Goal: Check status: Check status

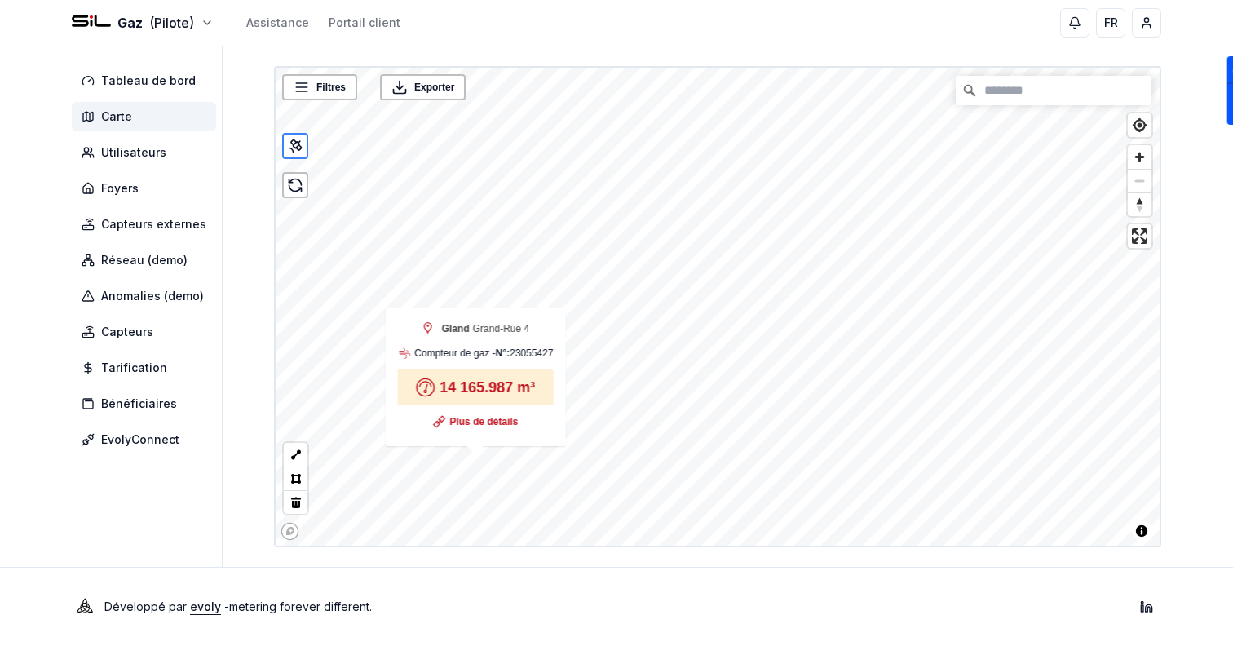
click at [143, 36] on div "Gaz (Pilote) Assistance Portail client FR Sami" at bounding box center [616, 23] width 1141 height 46
click at [156, 70] on span "Tableau de bord" at bounding box center [144, 80] width 144 height 29
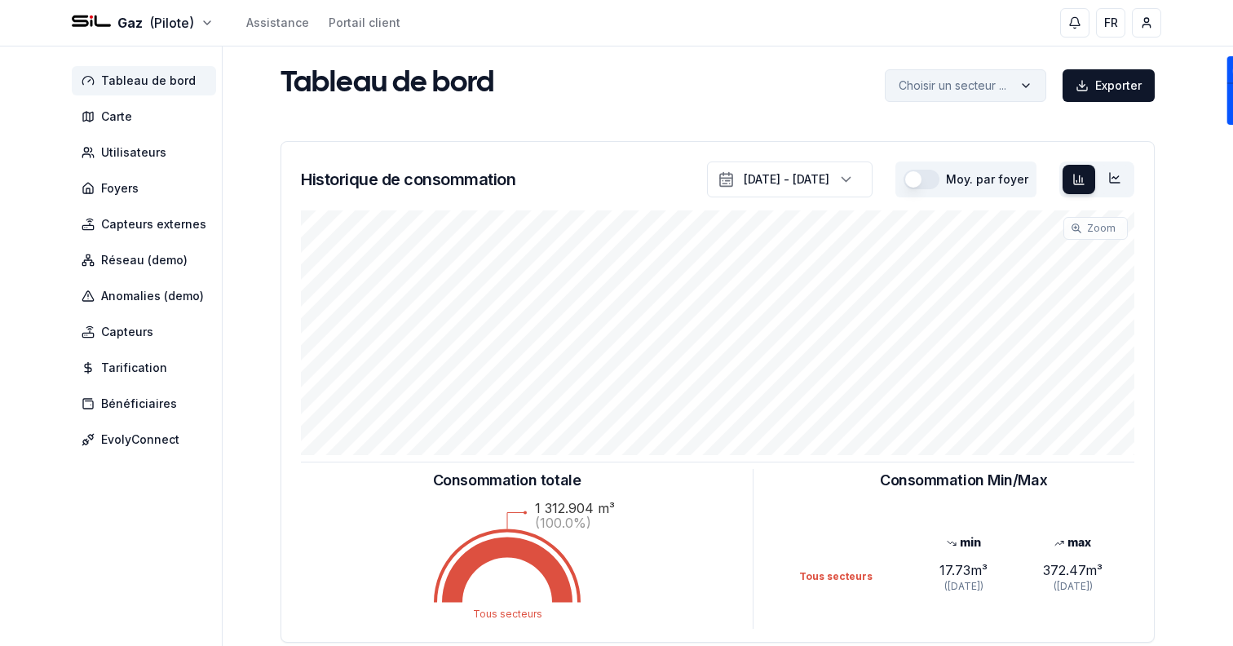
click at [914, 96] on html "Gaz (Pilote) Assistance Portail client FR Sami Tableau de bord Carte Utilisateu…" at bounding box center [616, 505] width 1233 height 1010
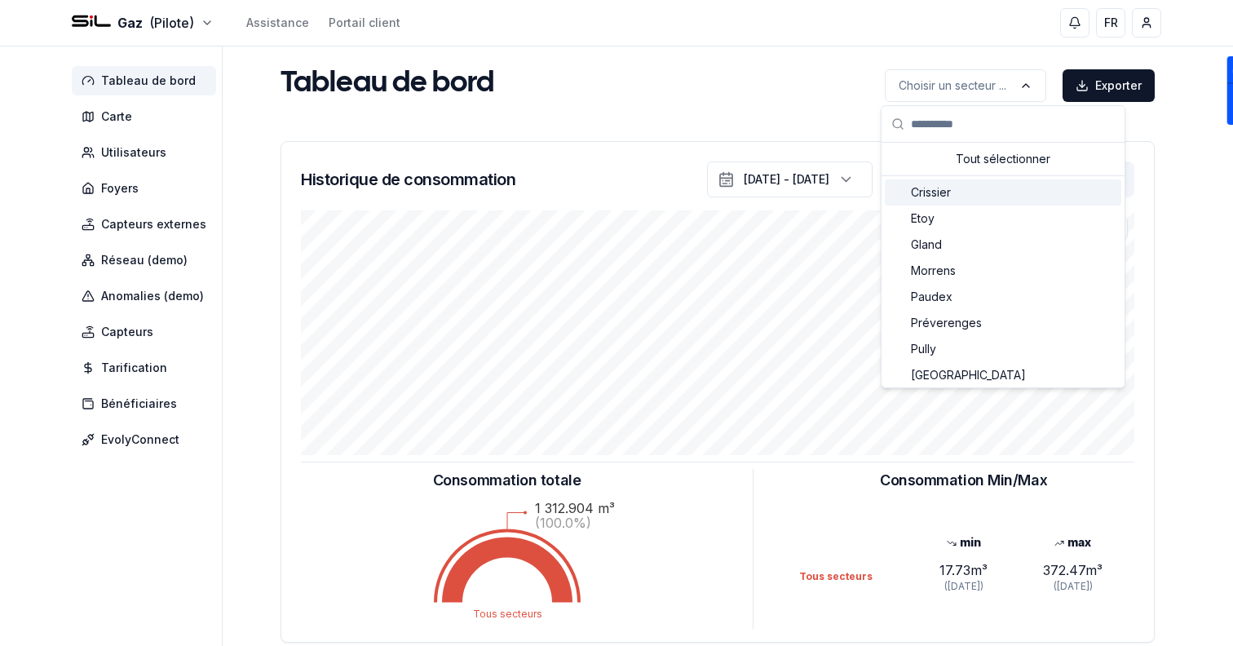
click at [929, 192] on span "Crissier" at bounding box center [931, 192] width 40 height 16
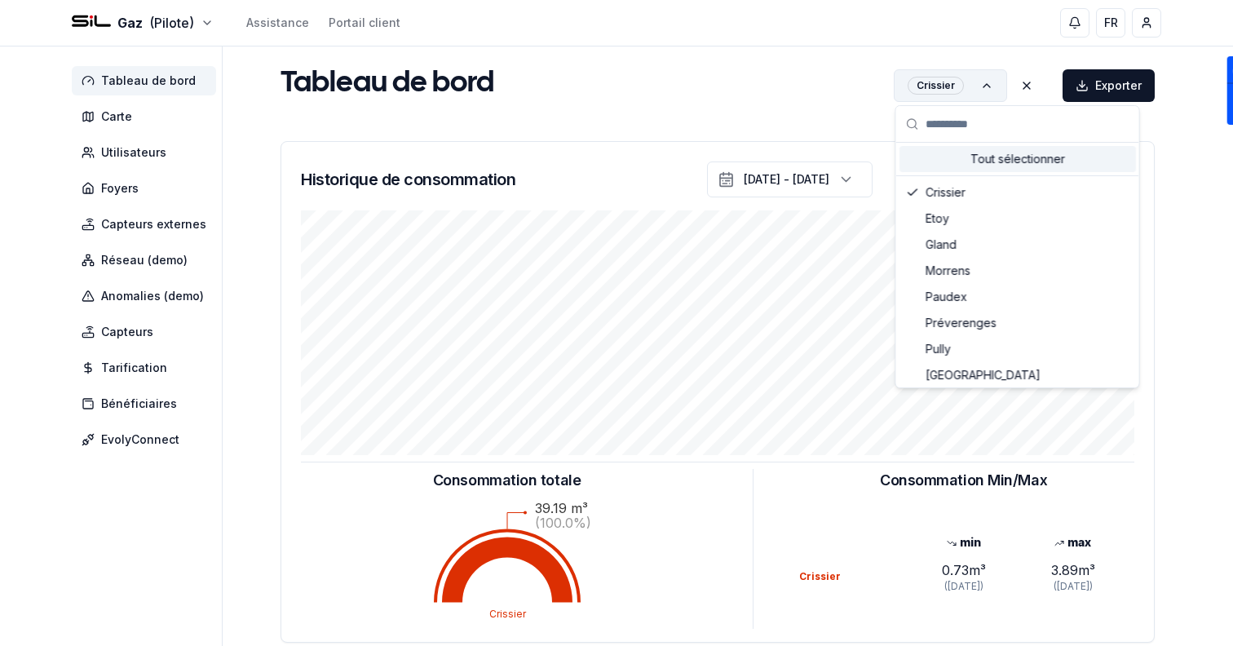
click at [915, 100] on html "Gaz (Pilote) Assistance Portail client FR Sami Tableau de bord Carte Utilisateu…" at bounding box center [616, 505] width 1233 height 1010
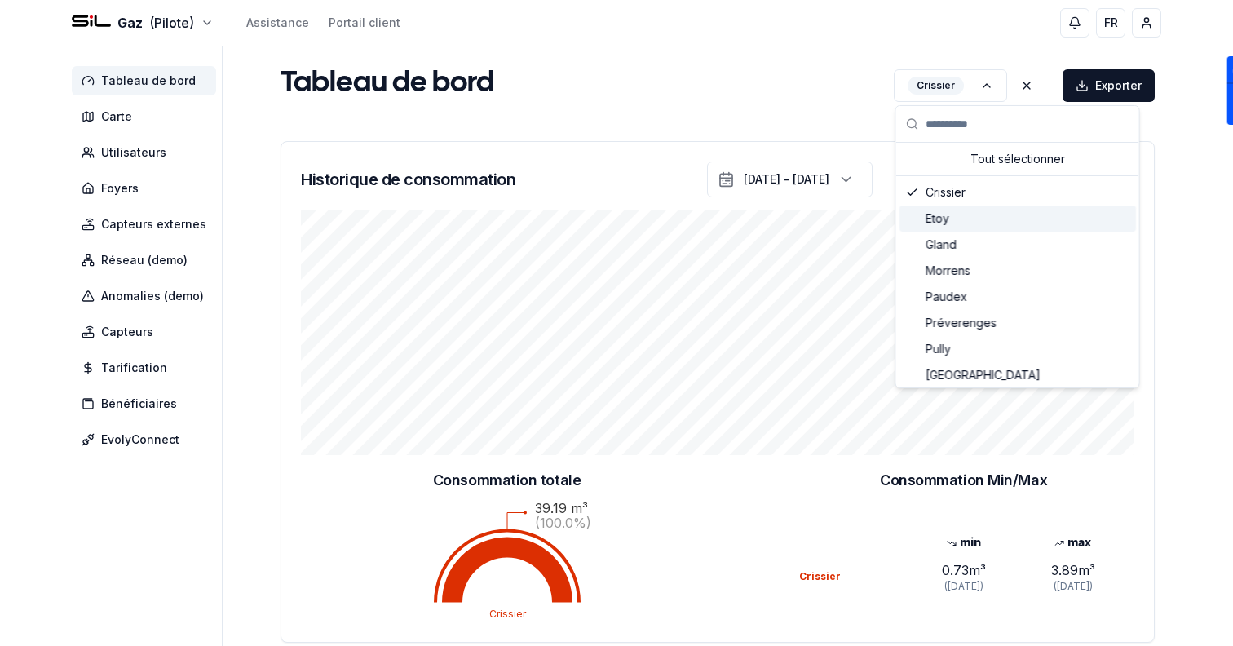
click at [928, 216] on span "Etoy" at bounding box center [937, 218] width 24 height 16
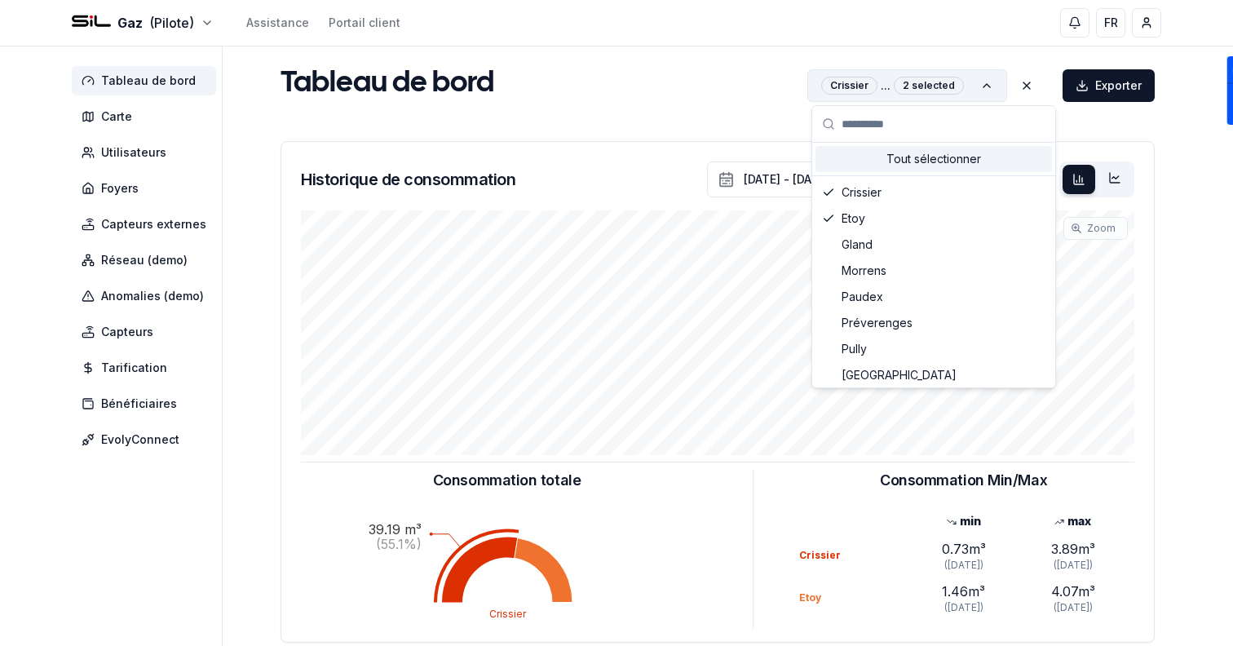
click at [951, 95] on html "Gaz (Pilote) Assistance Portail client FR Sami Tableau de bord Carte Utilisateu…" at bounding box center [616, 505] width 1233 height 1010
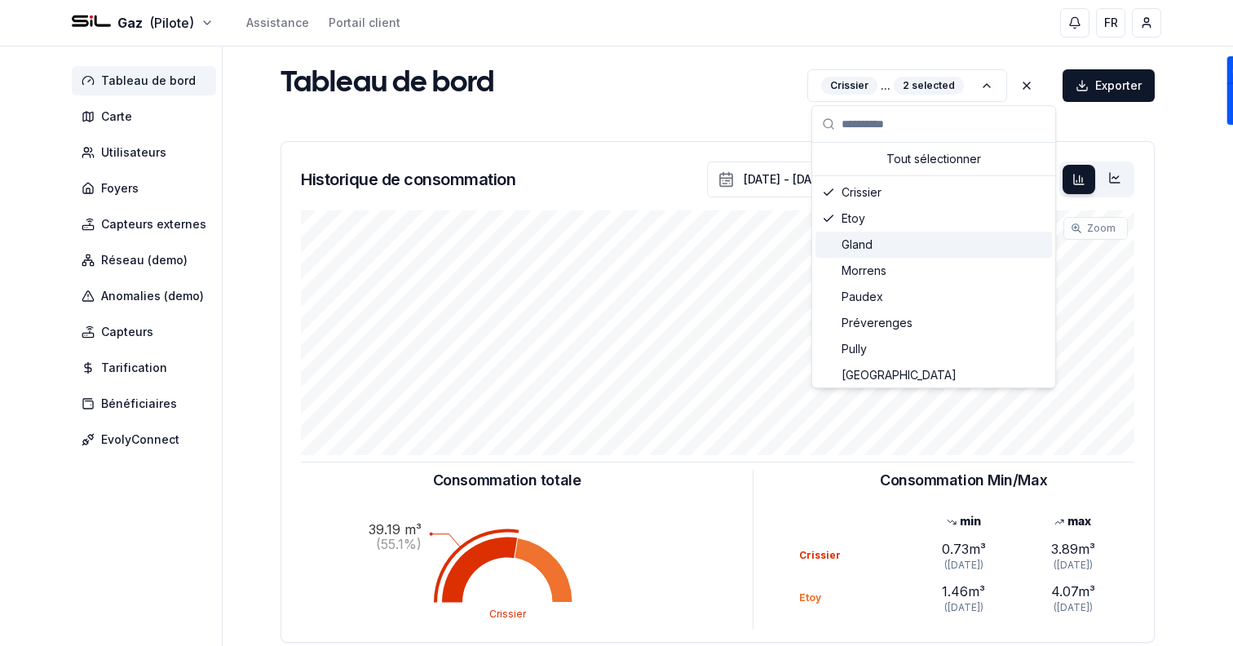
click at [947, 248] on div "Gland" at bounding box center [933, 245] width 236 height 26
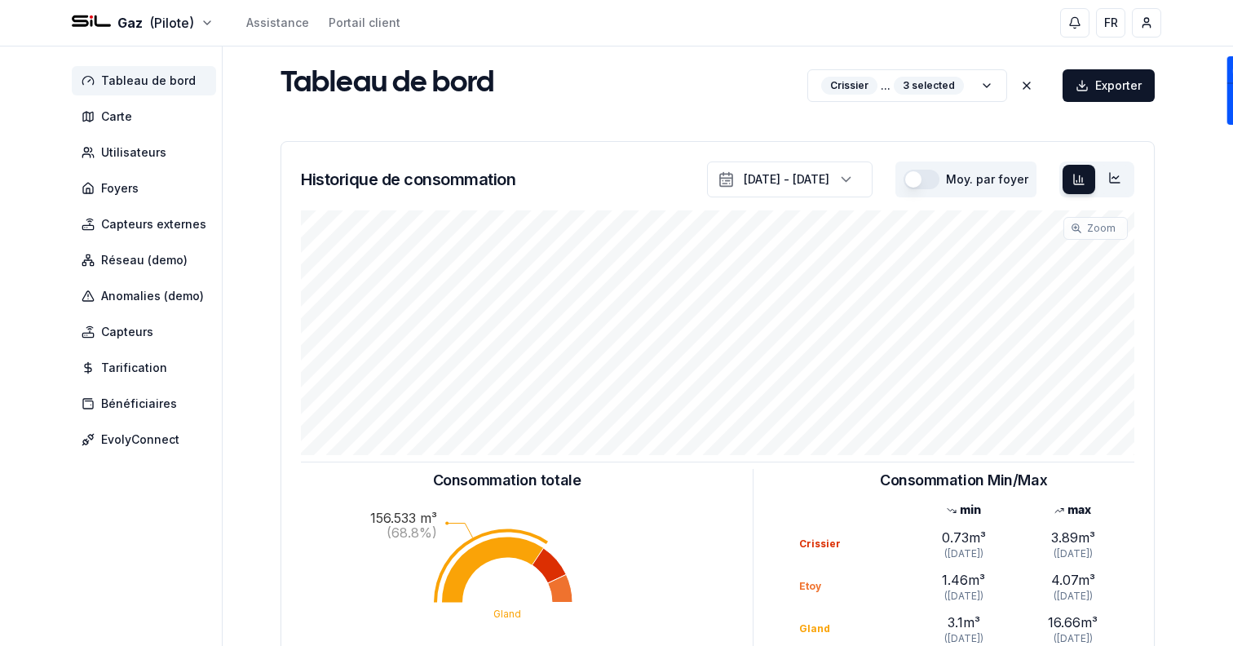
click at [746, 96] on div "Tableau de bord Crissier ... 3 selected Exporter" at bounding box center [717, 84] width 887 height 36
click at [130, 117] on span "Carte" at bounding box center [116, 116] width 31 height 16
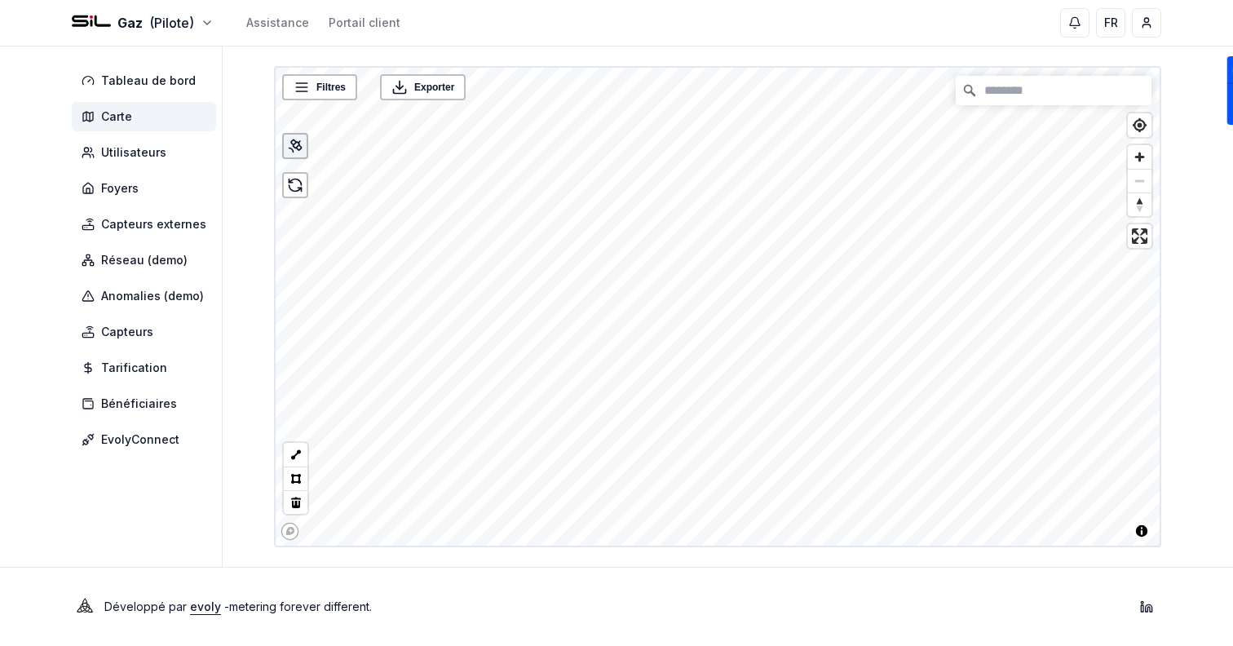
click at [296, 150] on icon at bounding box center [295, 146] width 16 height 16
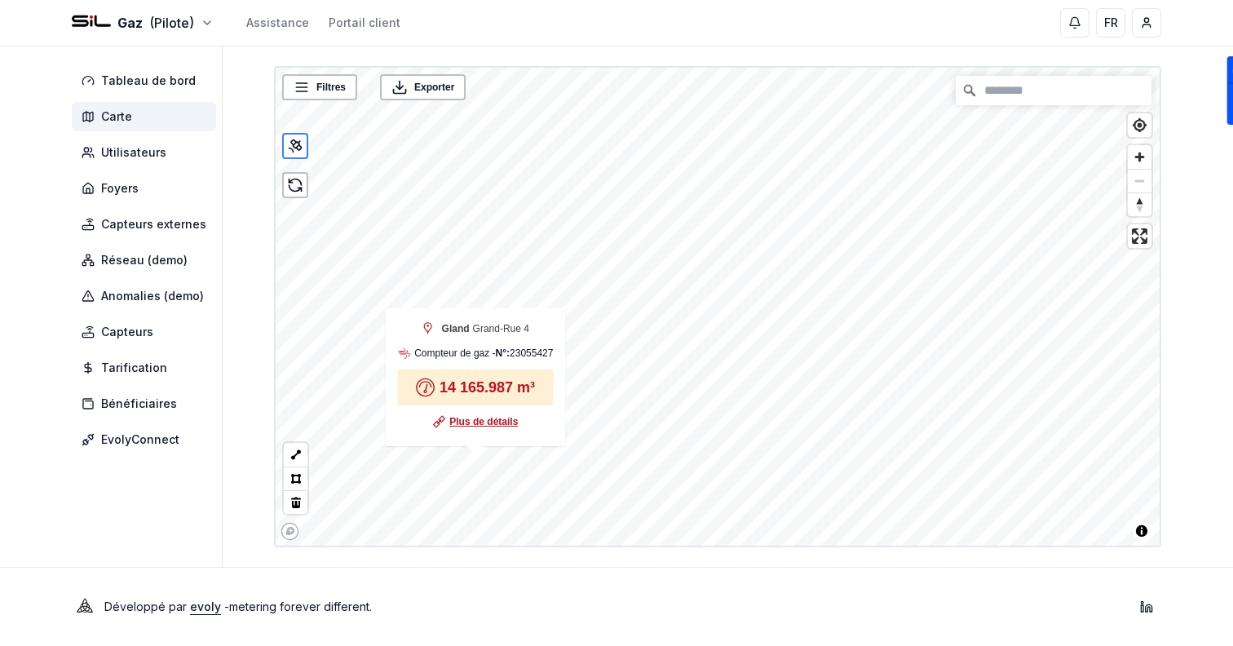
click at [487, 419] on link "Plus de détails" at bounding box center [483, 421] width 68 height 16
click at [136, 81] on span "Tableau de bord" at bounding box center [148, 81] width 95 height 16
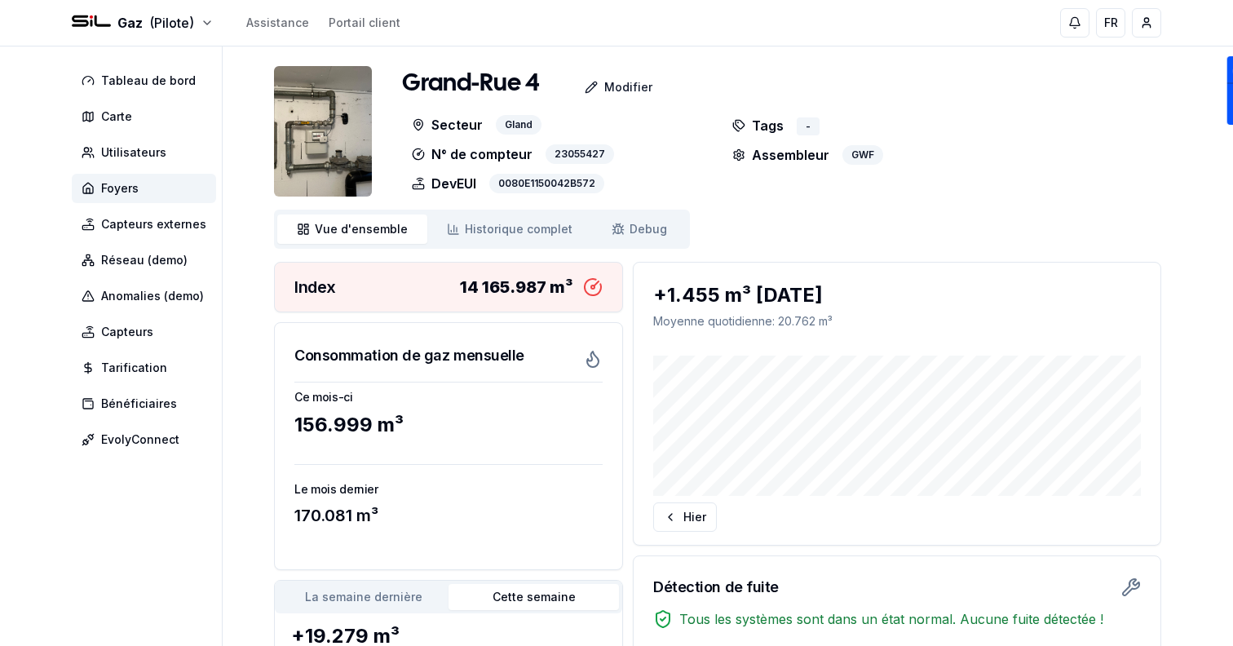
click at [332, 134] on img at bounding box center [323, 131] width 98 height 130
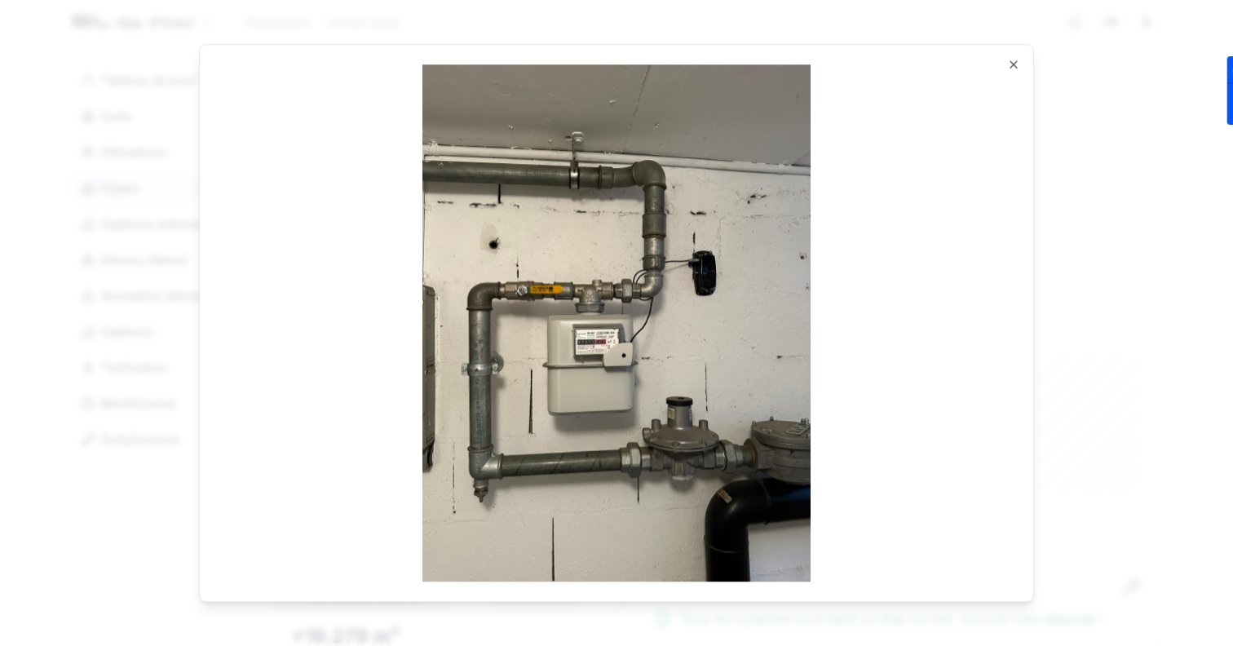
click at [1005, 63] on div "Ouvrir en taille réelle Close" at bounding box center [616, 323] width 835 height 558
click at [1012, 68] on icon "button" at bounding box center [1013, 64] width 13 height 13
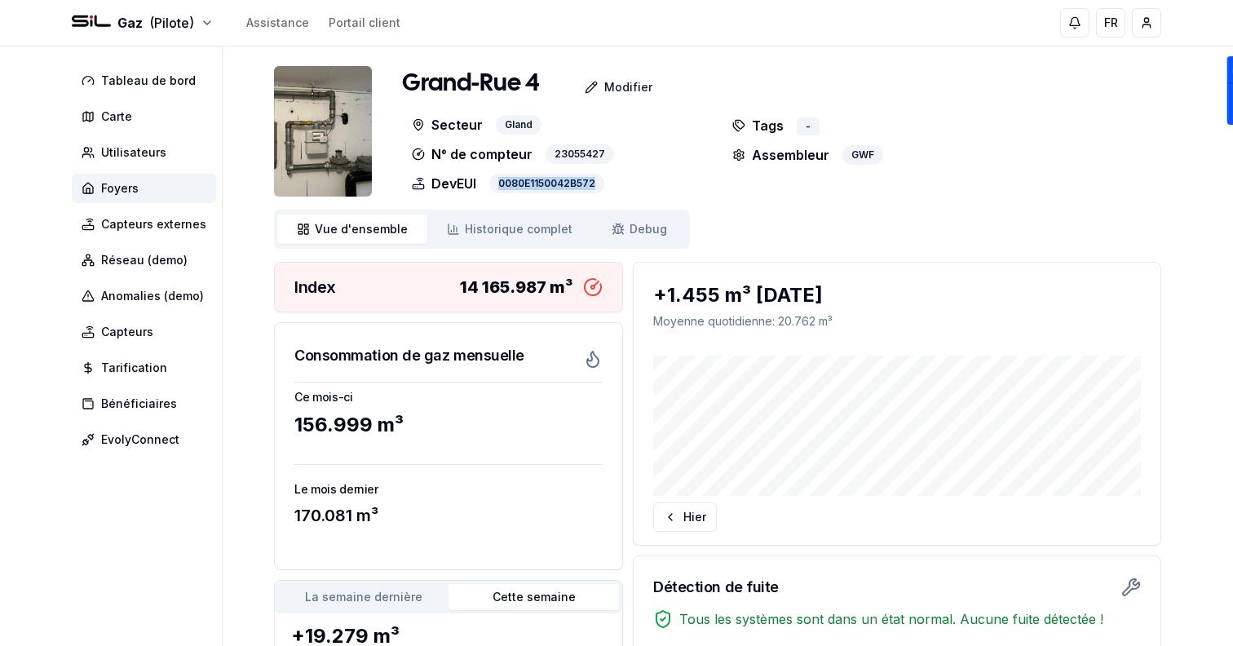
drag, startPoint x: 620, startPoint y: 187, endPoint x: 490, endPoint y: 187, distance: 129.6
click at [490, 187] on div "DevEUI 0080E1150042B572" at bounding box center [557, 184] width 311 height 20
click at [731, 208] on div "Grand-Rue 4 Modifier Secteur Gland N° de compteur 23055427 DevEUI 0080E1150042B…" at bounding box center [717, 478] width 887 height 825
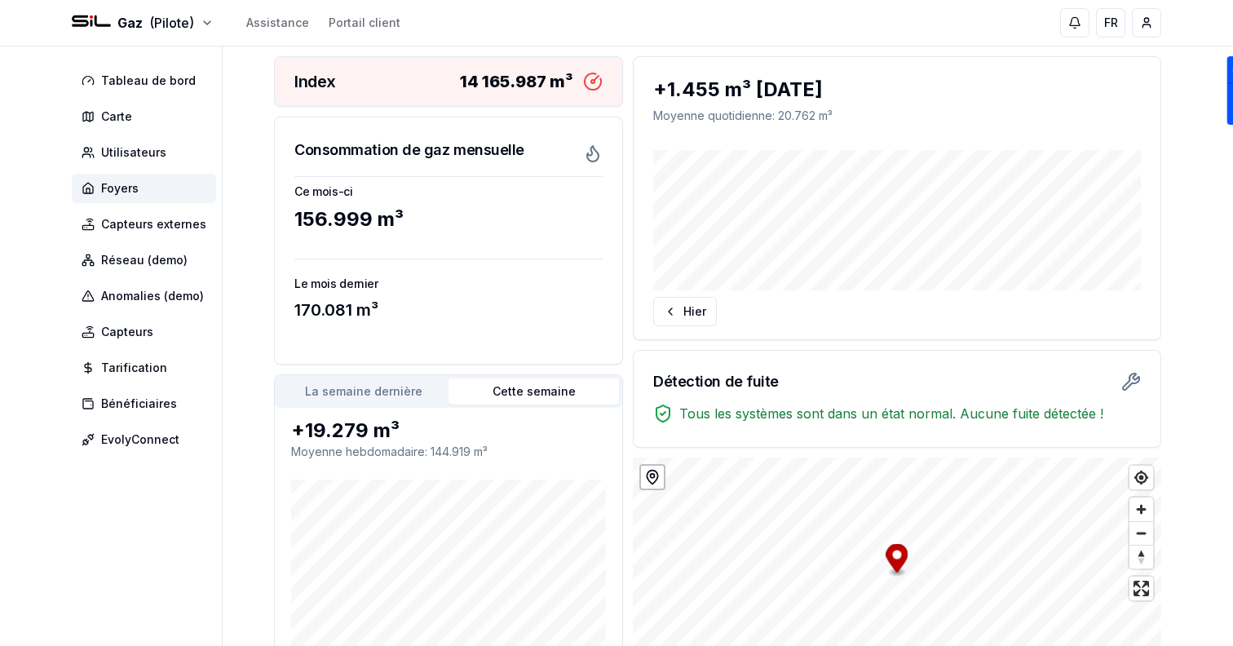
scroll to position [183, 0]
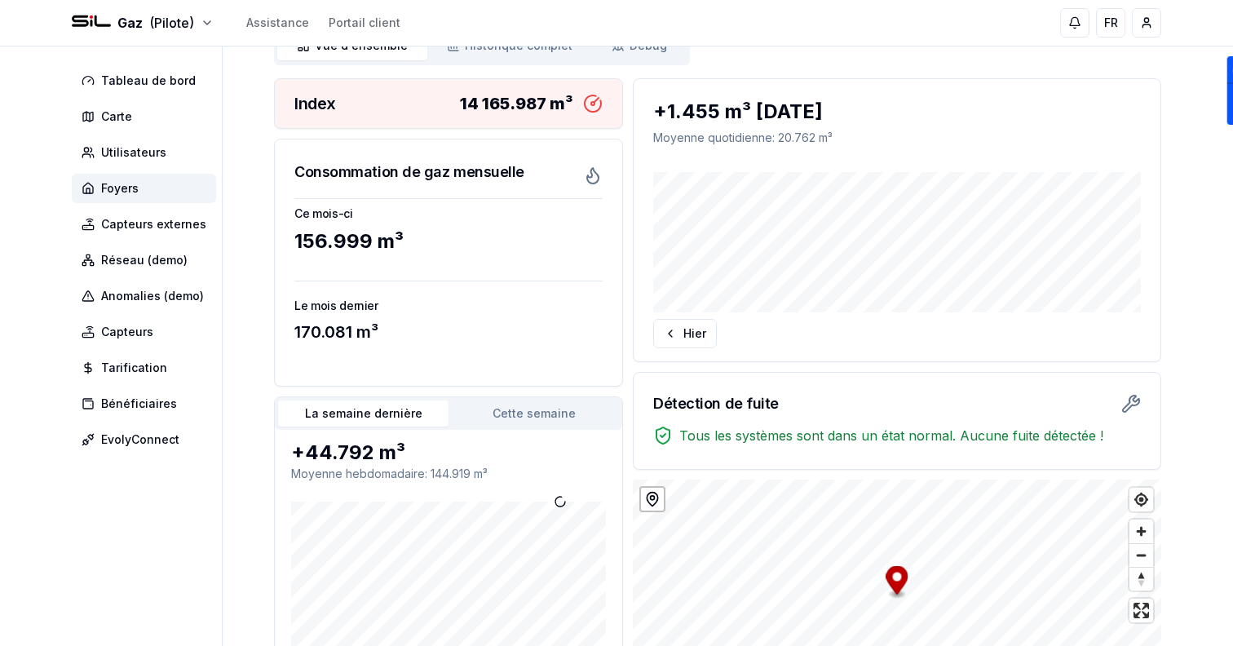
click at [399, 408] on button "La semaine dernière" at bounding box center [363, 413] width 170 height 26
click at [497, 409] on button "Cette semaine" at bounding box center [533, 413] width 170 height 26
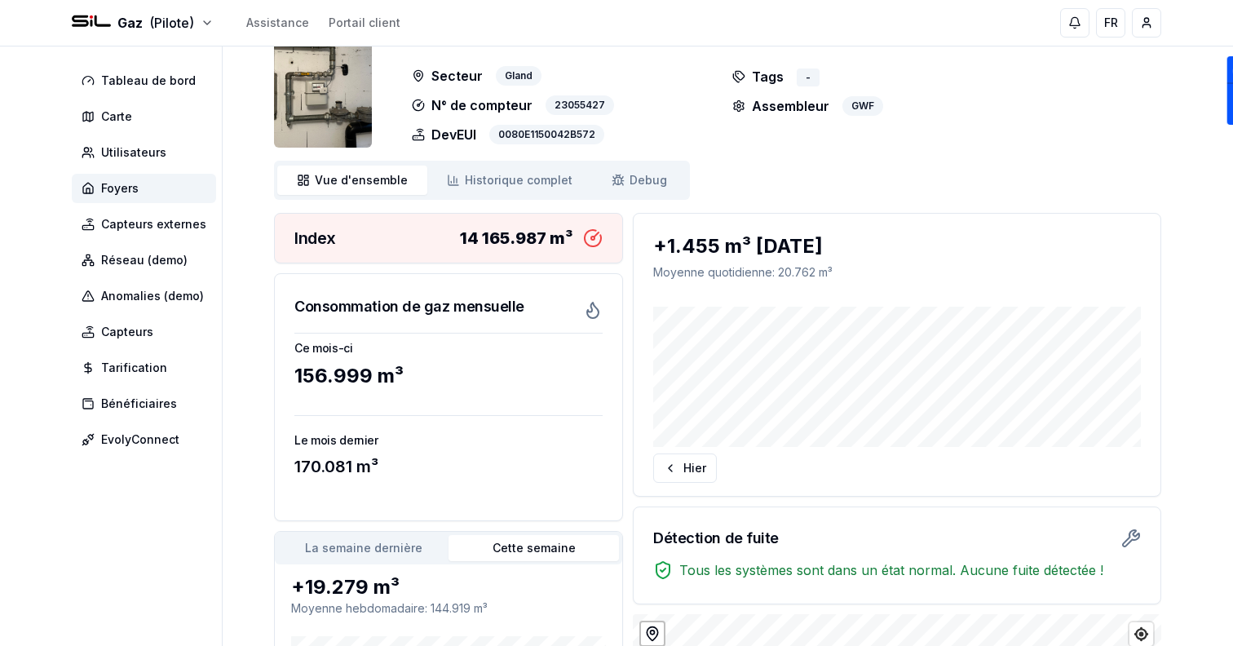
scroll to position [0, 0]
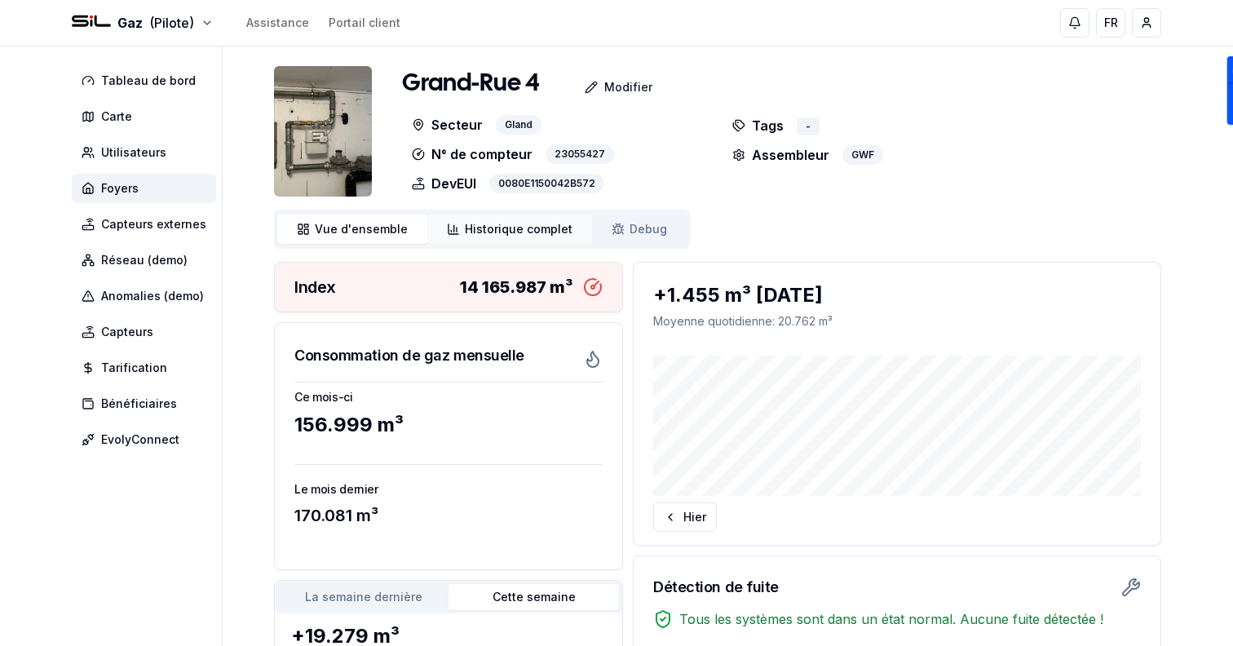
click at [500, 223] on span "Historique complet" at bounding box center [519, 229] width 108 height 16
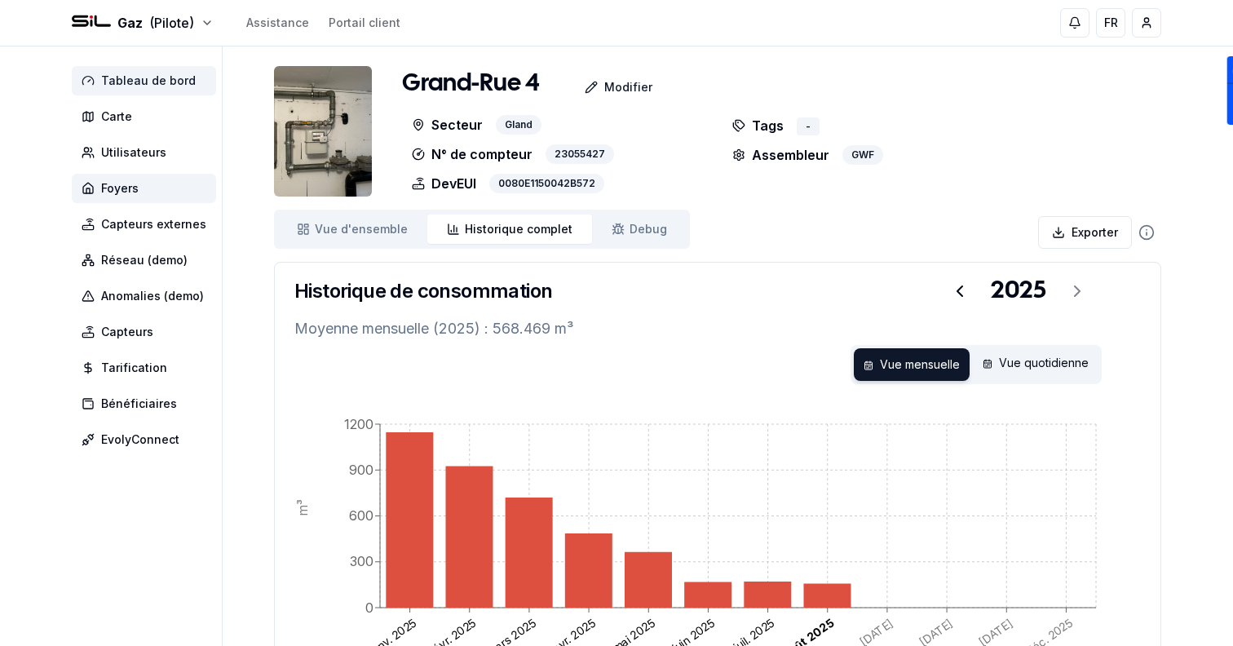
click at [175, 89] on span "Tableau de bord" at bounding box center [144, 80] width 144 height 29
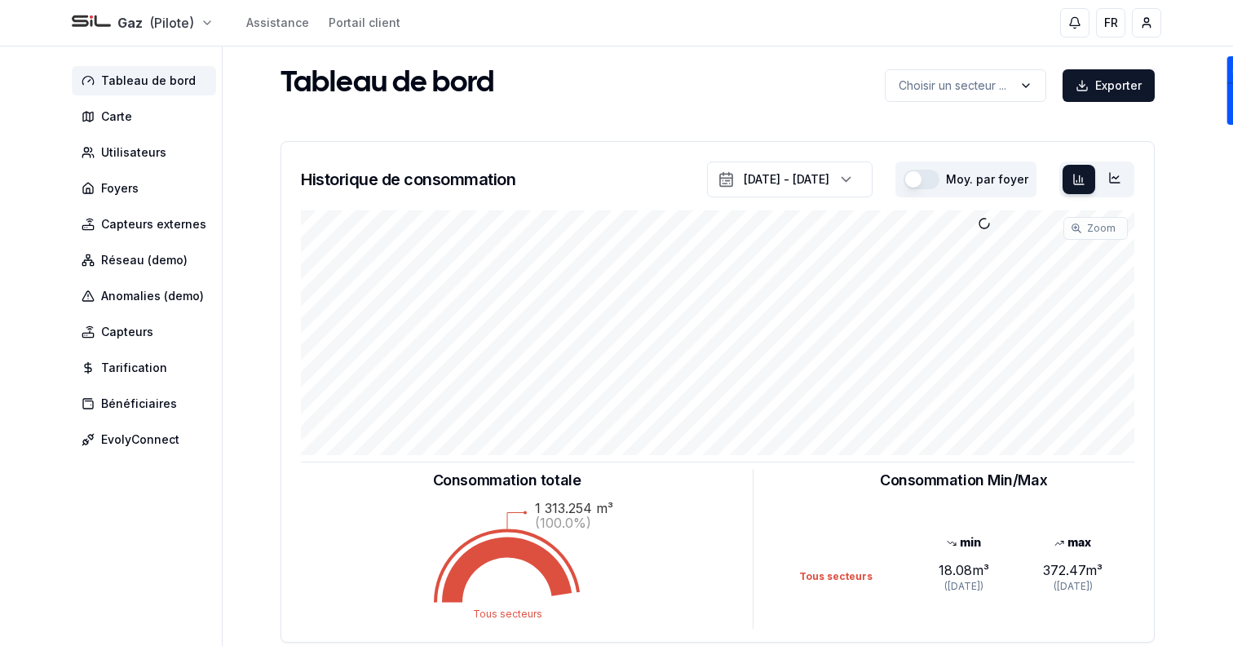
click at [140, 19] on html "Gaz (Pilote) Assistance Portail client FR Sami Tableau de bord Carte Utilisateu…" at bounding box center [616, 505] width 1233 height 1010
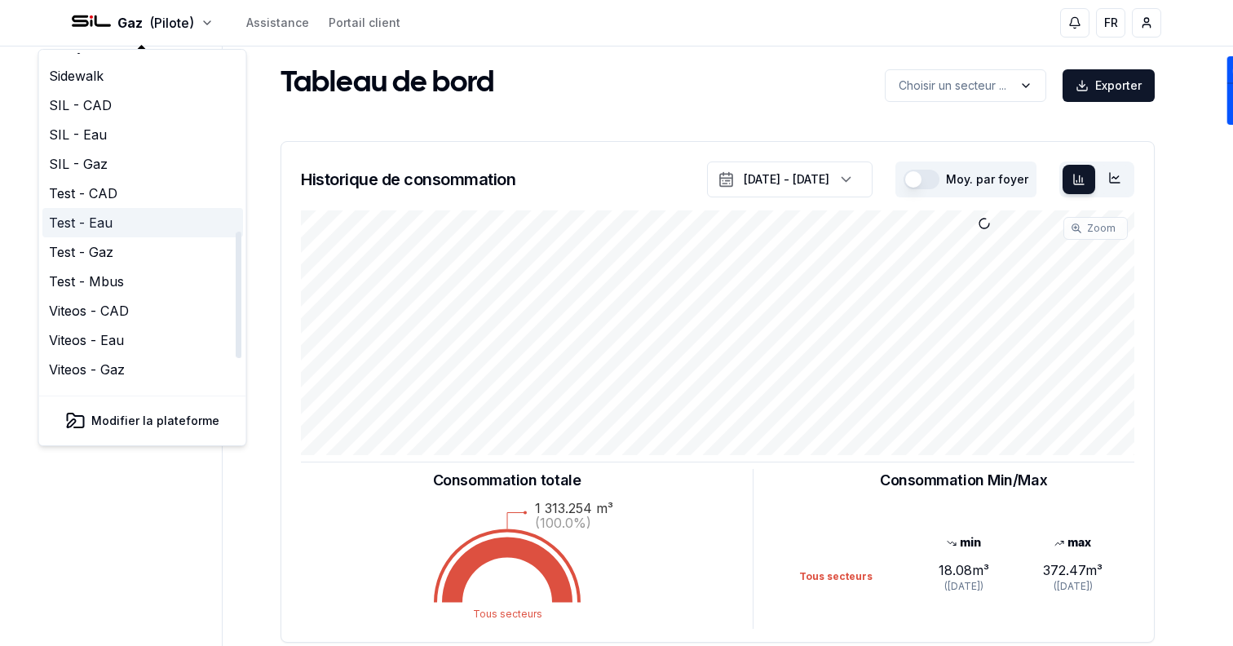
scroll to position [448, 0]
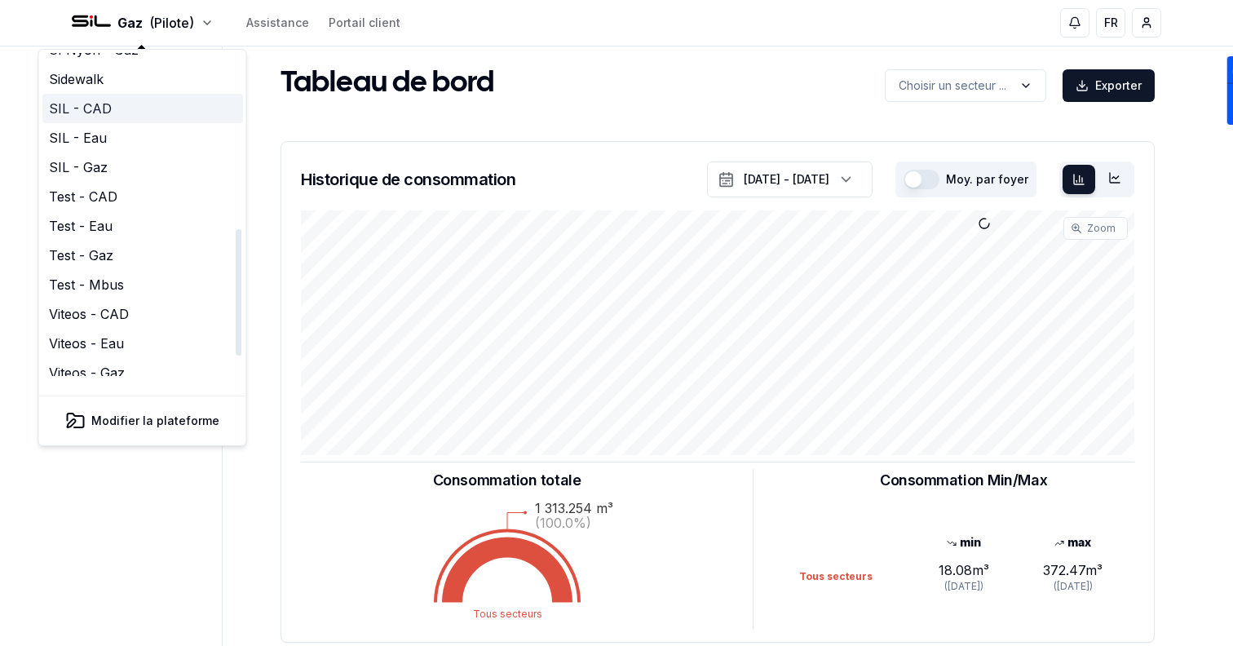
click at [107, 94] on link "SIL - CAD" at bounding box center [142, 108] width 201 height 29
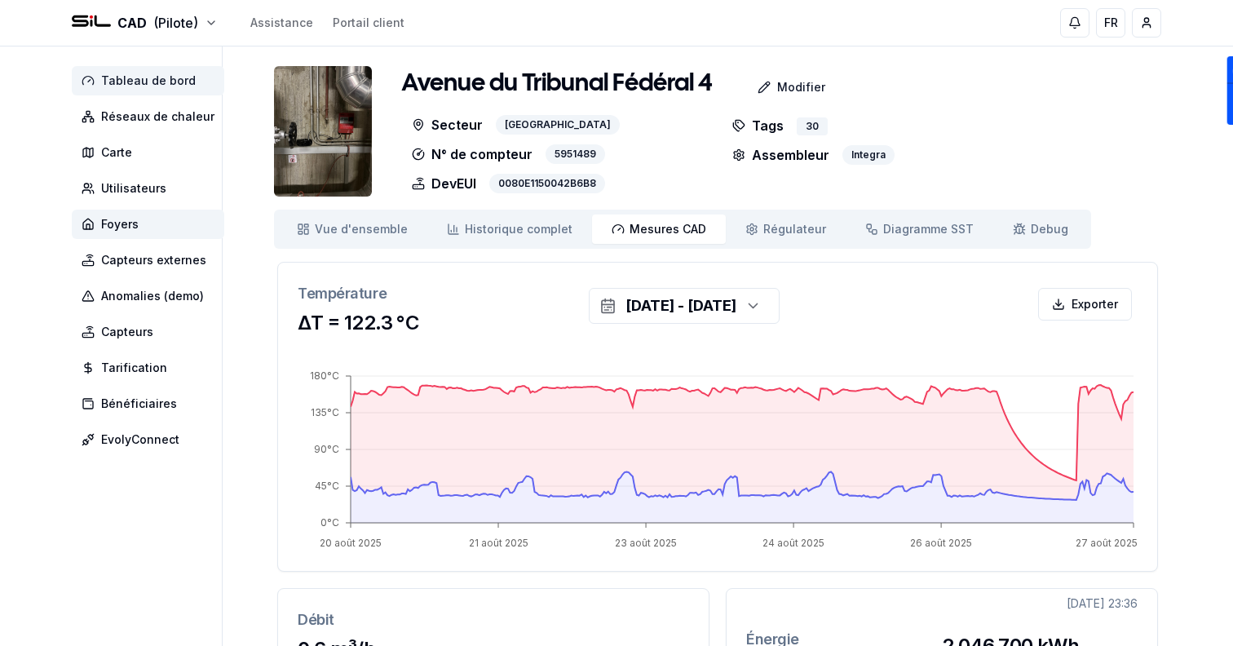
click at [150, 74] on span "Tableau de bord" at bounding box center [148, 81] width 95 height 16
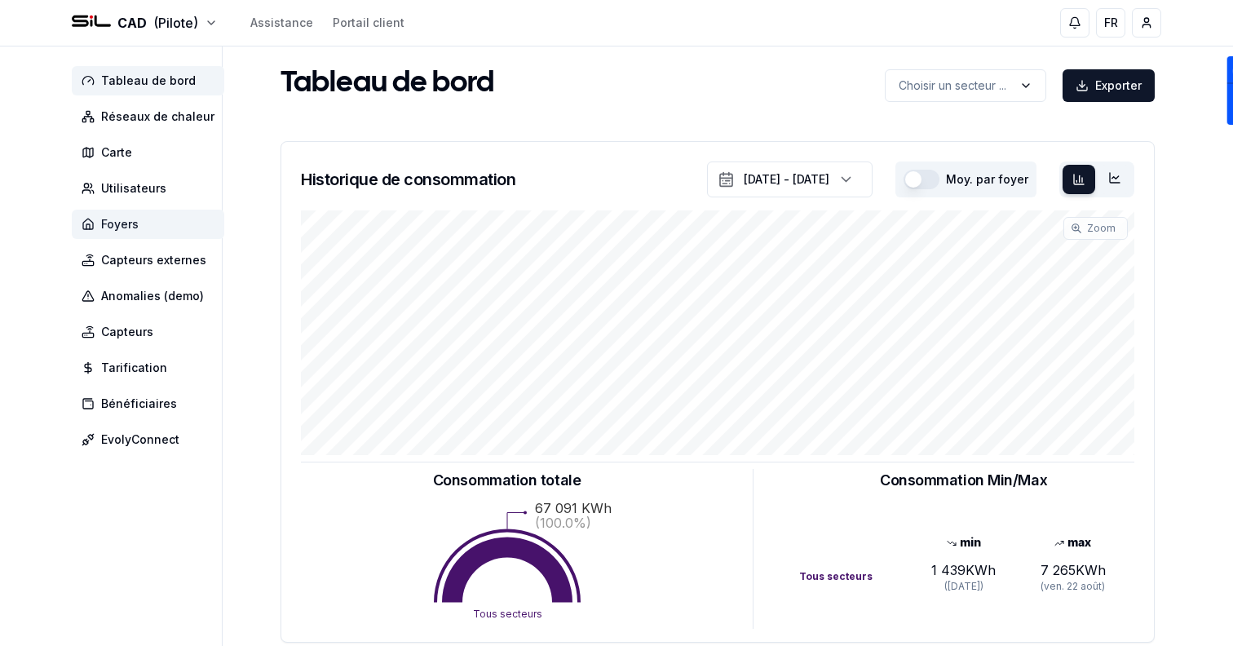
click at [199, 227] on span "Foyers" at bounding box center [148, 223] width 152 height 29
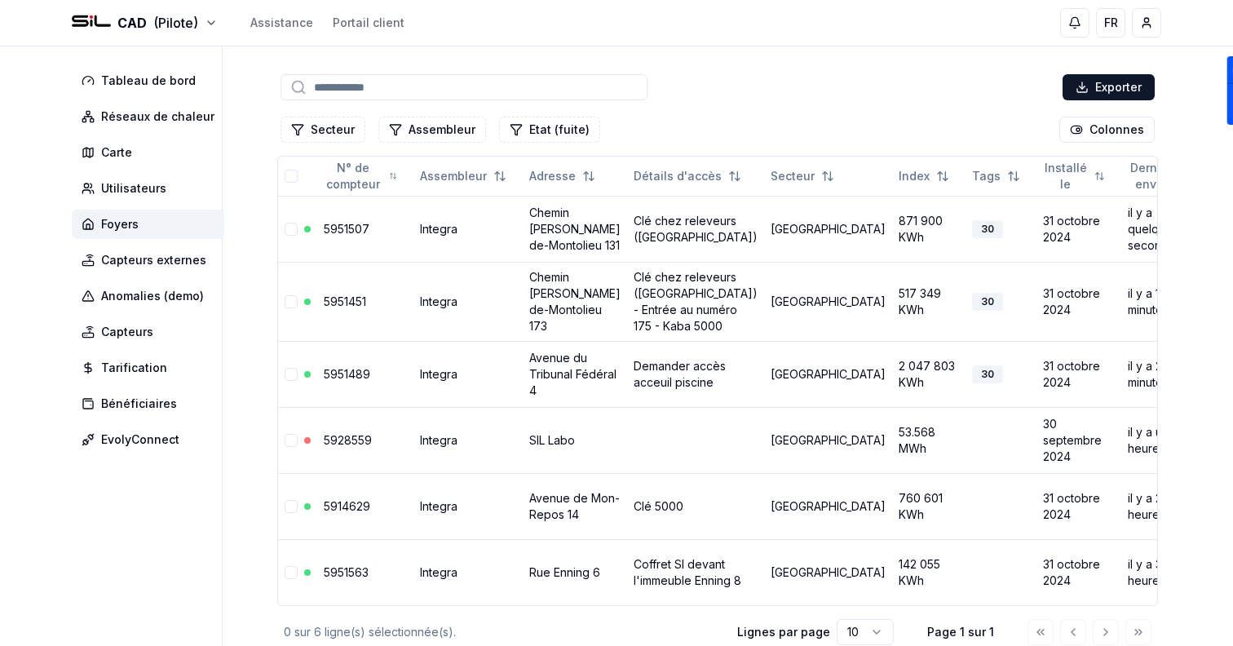
scroll to position [72, 0]
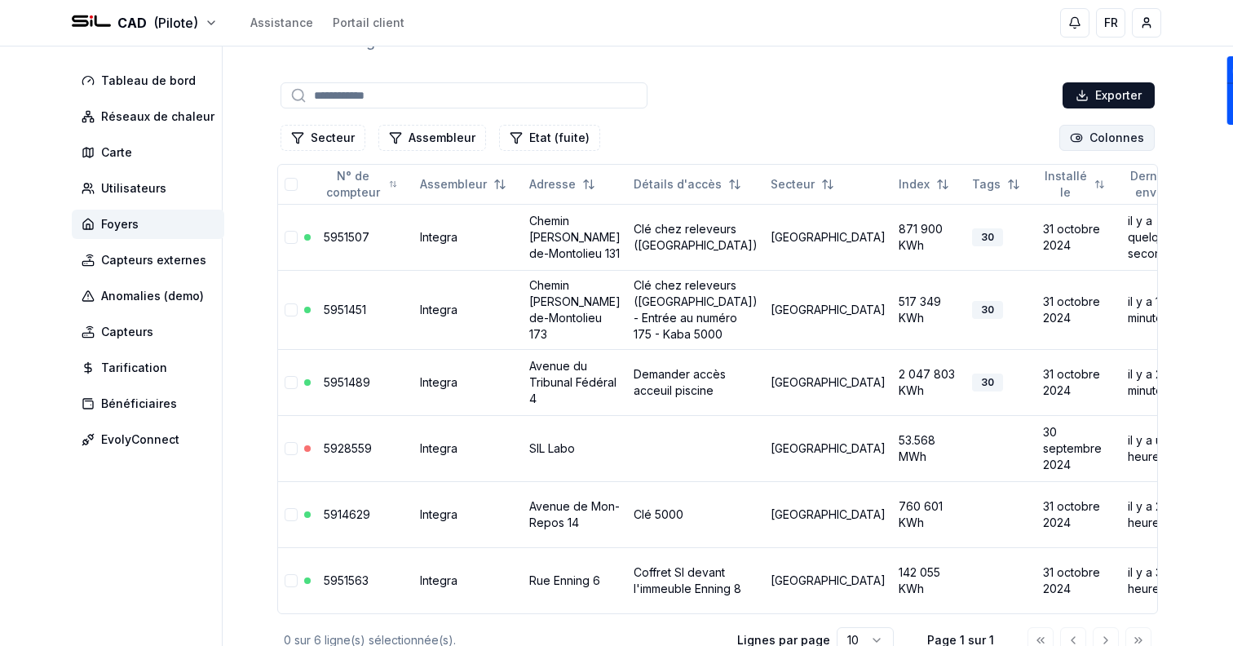
click at [1127, 130] on html "CAD (Pilote) Assistance Portail client FR Sami Tableau de bord Réseaux de chale…" at bounding box center [616, 341] width 1233 height 827
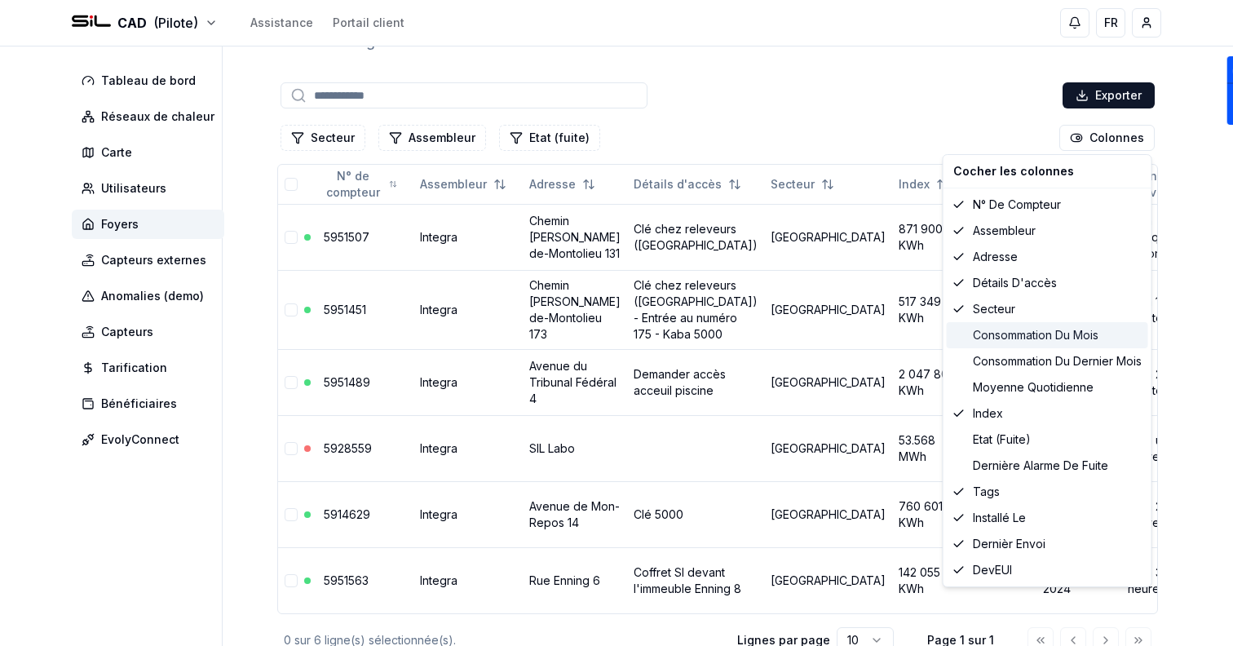
click at [1064, 330] on div "Consommation du mois" at bounding box center [1046, 335] width 201 height 26
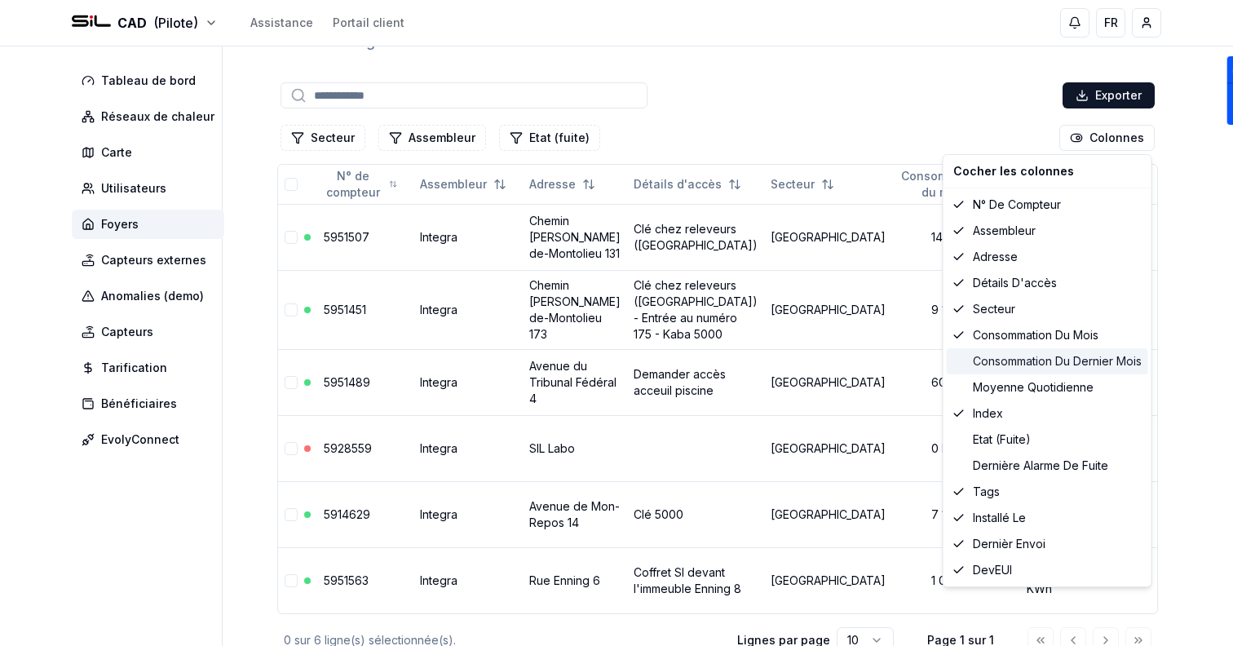
click at [1065, 362] on div "Consommation du dernier mois" at bounding box center [1046, 361] width 201 height 26
click at [1060, 384] on div "Moyenne quotidienne" at bounding box center [1046, 387] width 201 height 26
click at [1059, 383] on div "Moyenne quotidienne" at bounding box center [1046, 387] width 201 height 26
click at [1052, 365] on div "Consommation du dernier mois" at bounding box center [1046, 361] width 201 height 26
click at [1039, 337] on div "Consommation du mois" at bounding box center [1046, 335] width 201 height 26
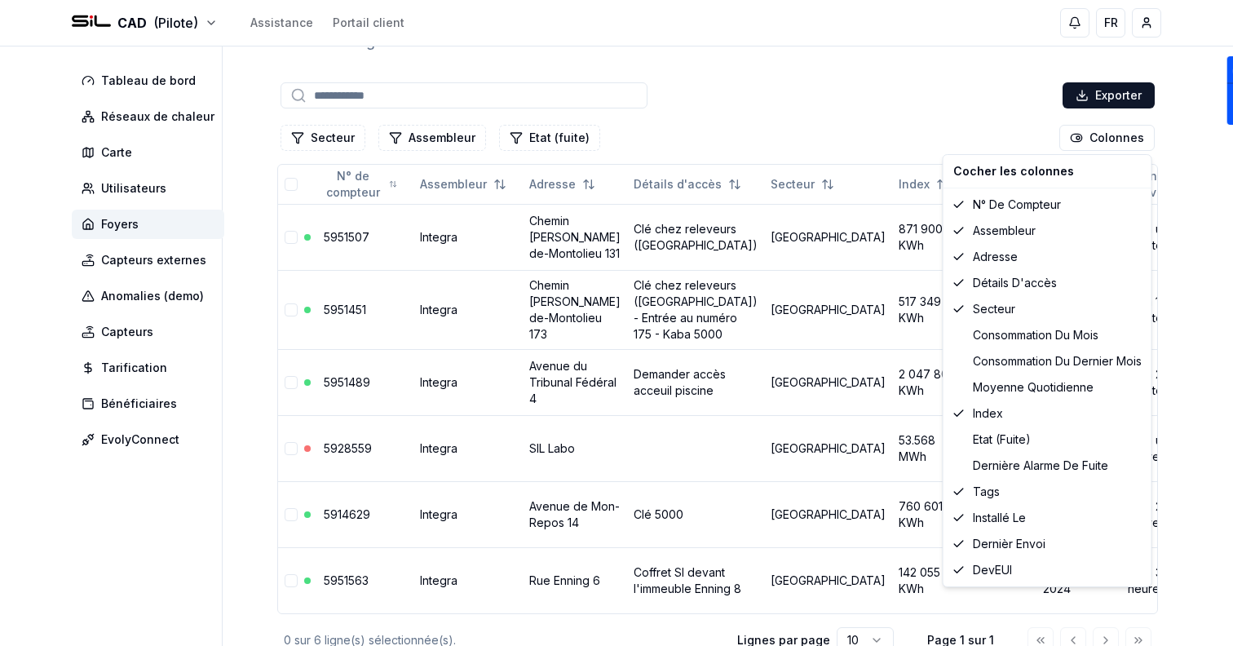
click at [1202, 295] on html "CAD (Pilote) Assistance Portail client FR Sami Tableau de bord Réseaux de chale…" at bounding box center [616, 341] width 1233 height 827
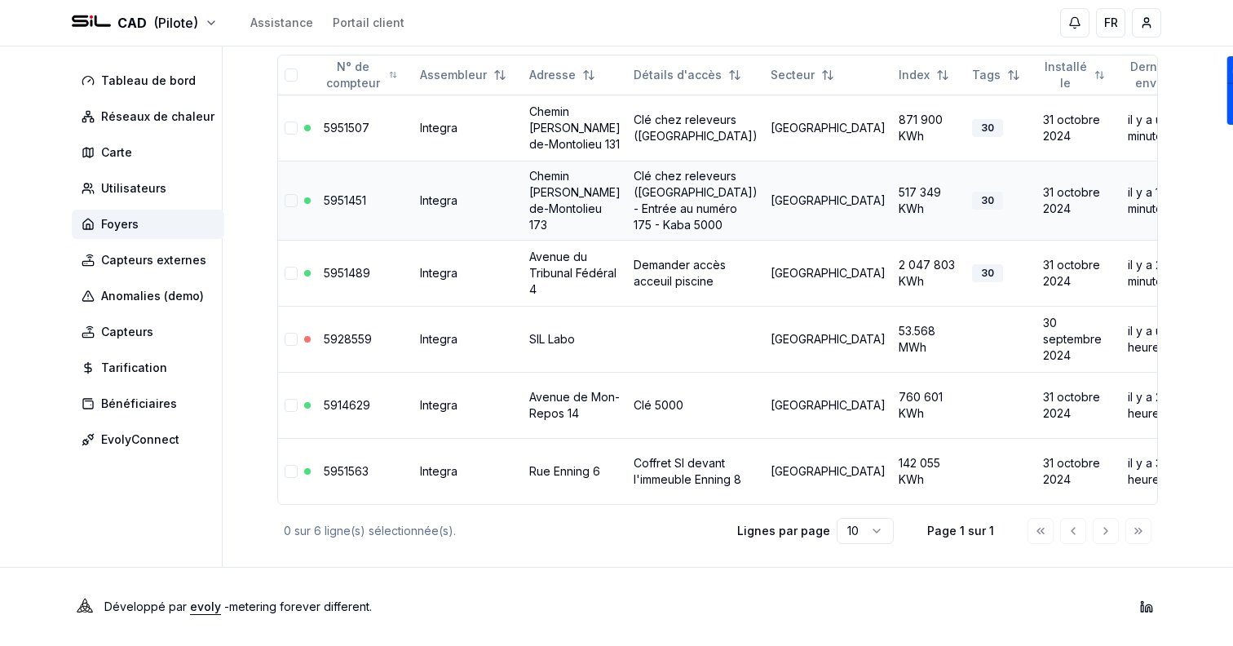
scroll to position [205, 0]
click at [558, 296] on link "Avenue du Tribunal Fédéral 4" at bounding box center [572, 272] width 87 height 46
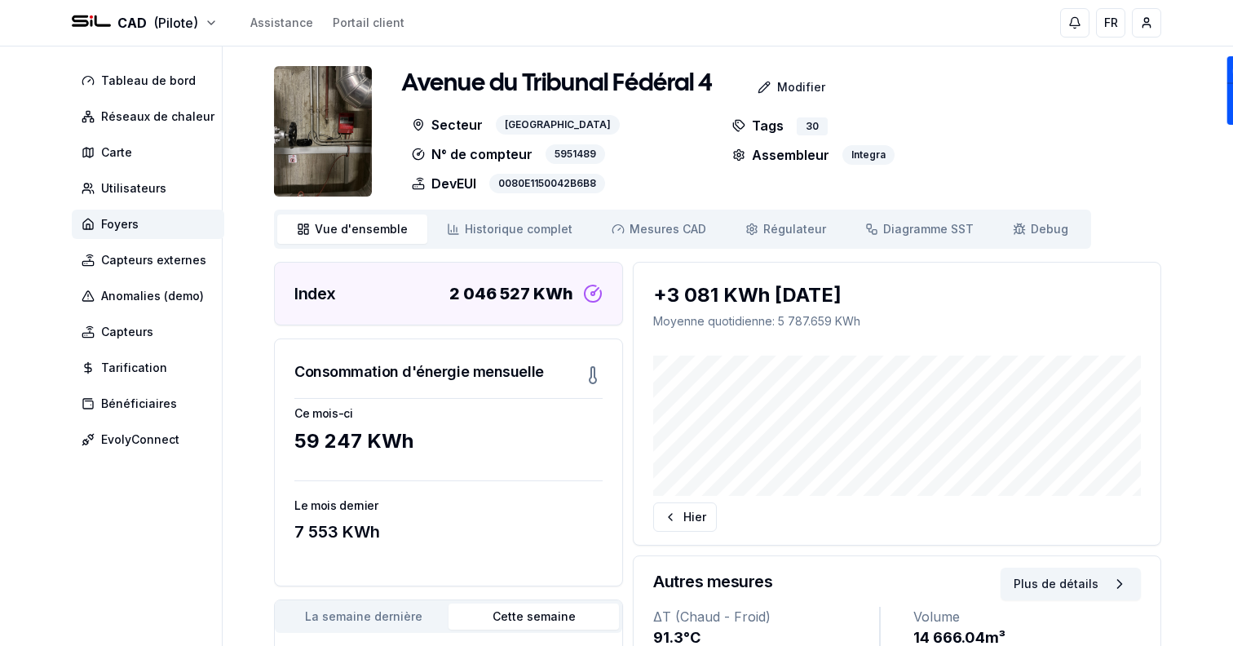
click at [314, 168] on img at bounding box center [323, 131] width 98 height 130
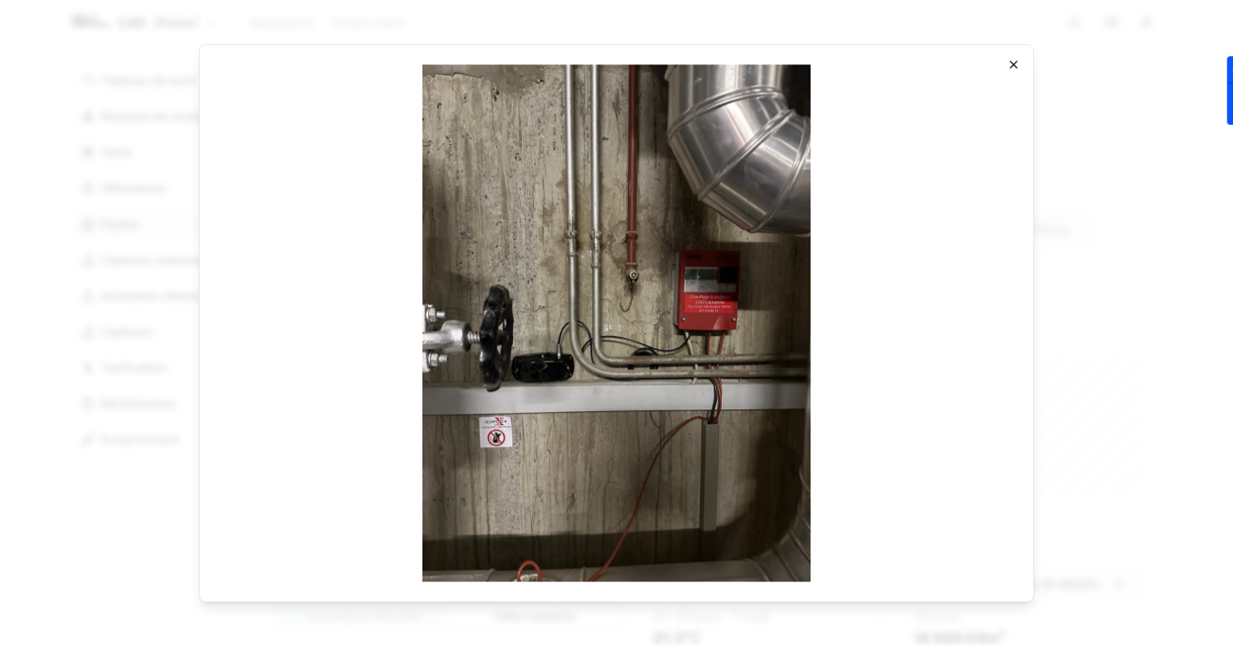
click at [1013, 60] on icon "button" at bounding box center [1013, 64] width 13 height 13
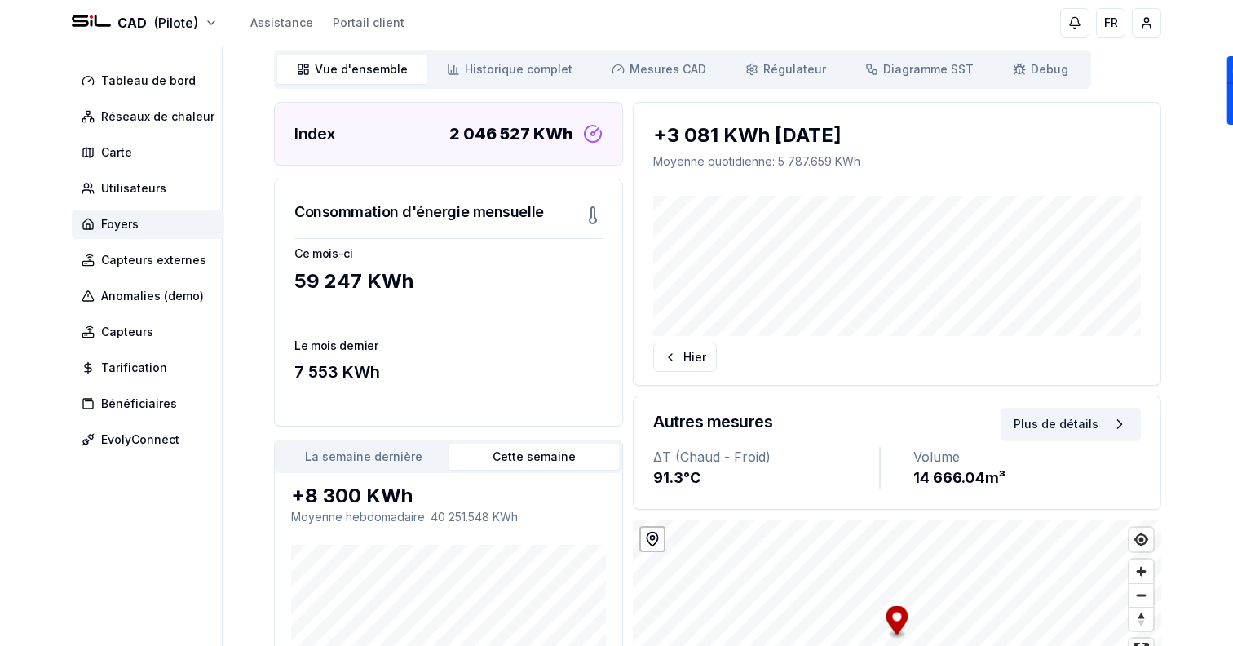
scroll to position [84, 0]
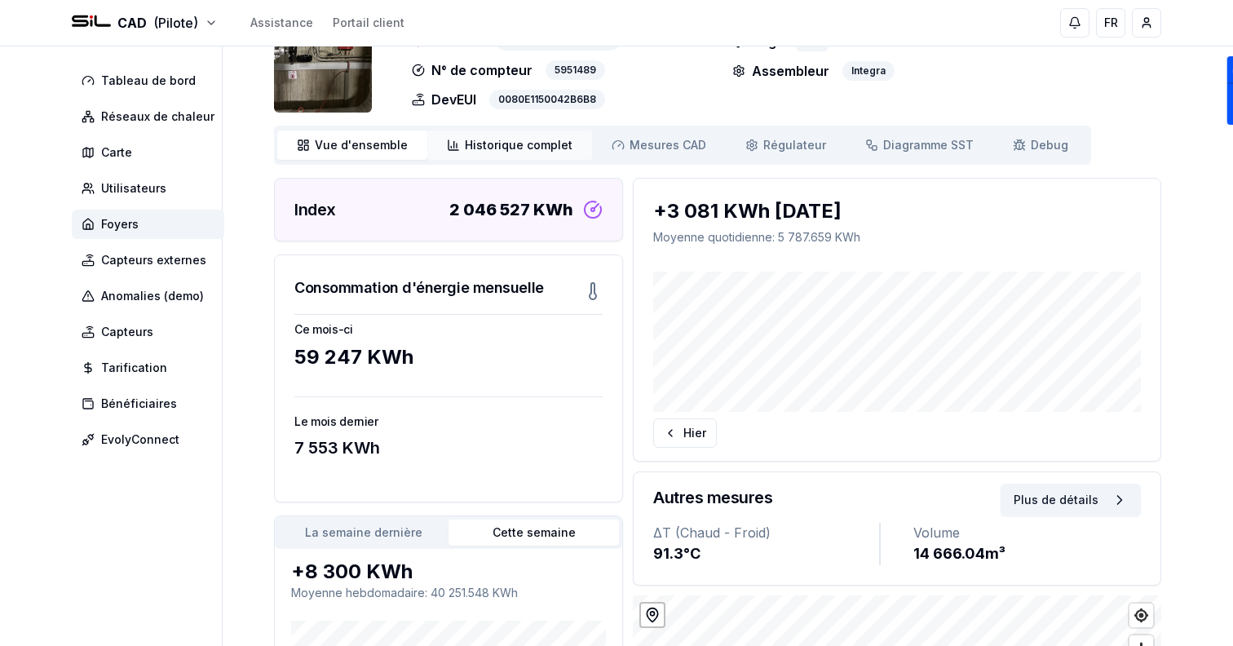
click at [568, 152] on link "Historique complet Historique" at bounding box center [509, 144] width 165 height 29
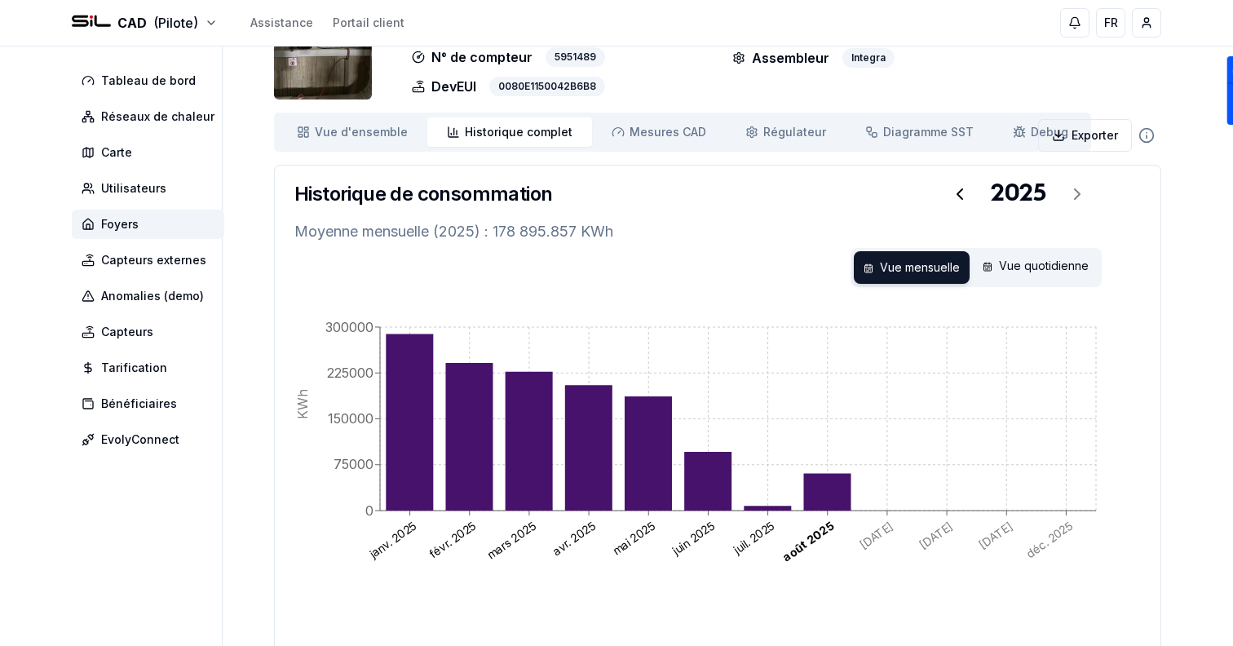
scroll to position [98, 0]
click at [611, 139] on link "Mesures CAD Mes. CAD" at bounding box center [659, 131] width 134 height 29
